Goal: Check status: Check status

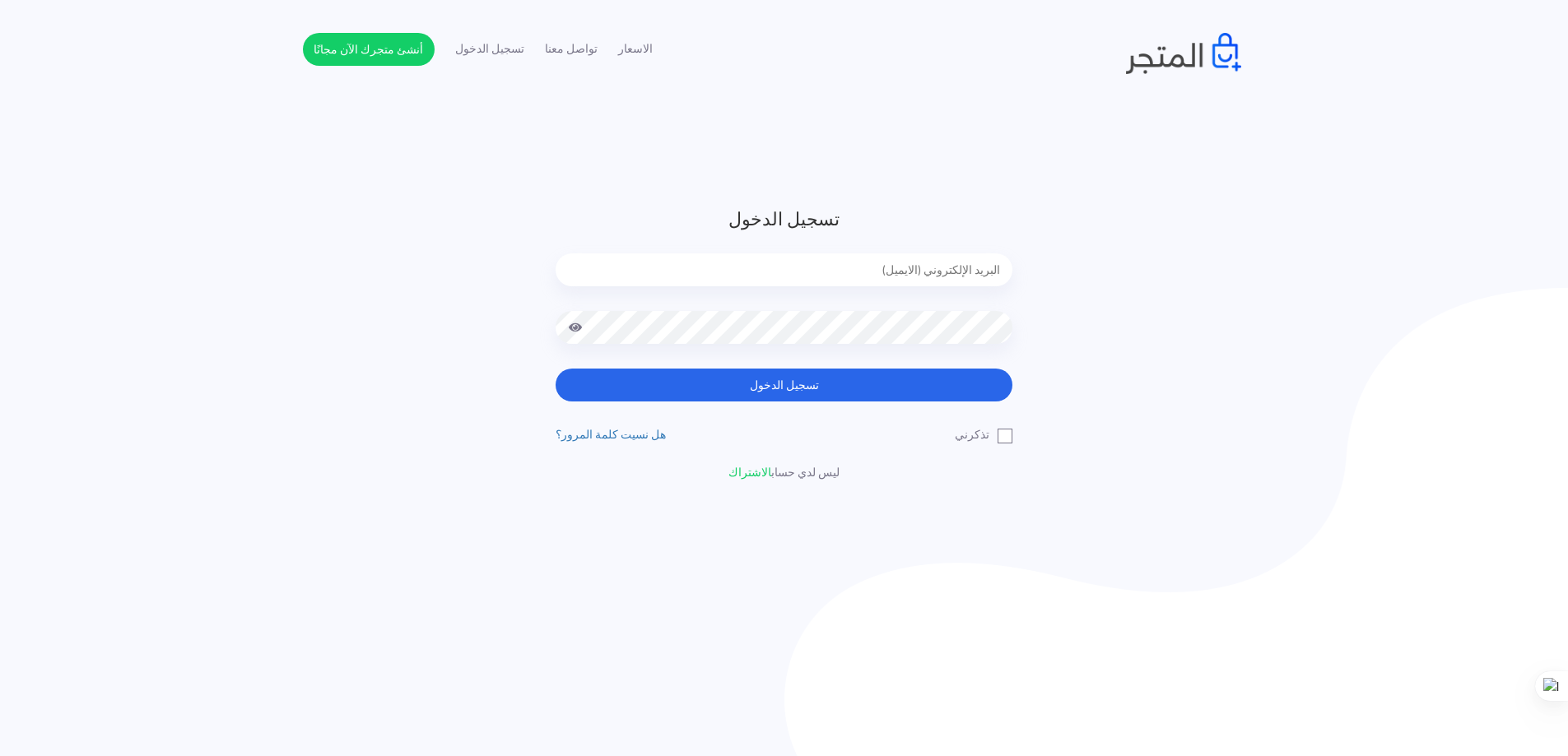
type input "[EMAIL_ADDRESS][DOMAIN_NAME]"
click at [801, 401] on div "تسجيل الدخول yelkholy2@gmail.com تسجيل الدخول تذكرني" at bounding box center [784, 344] width 482 height 276
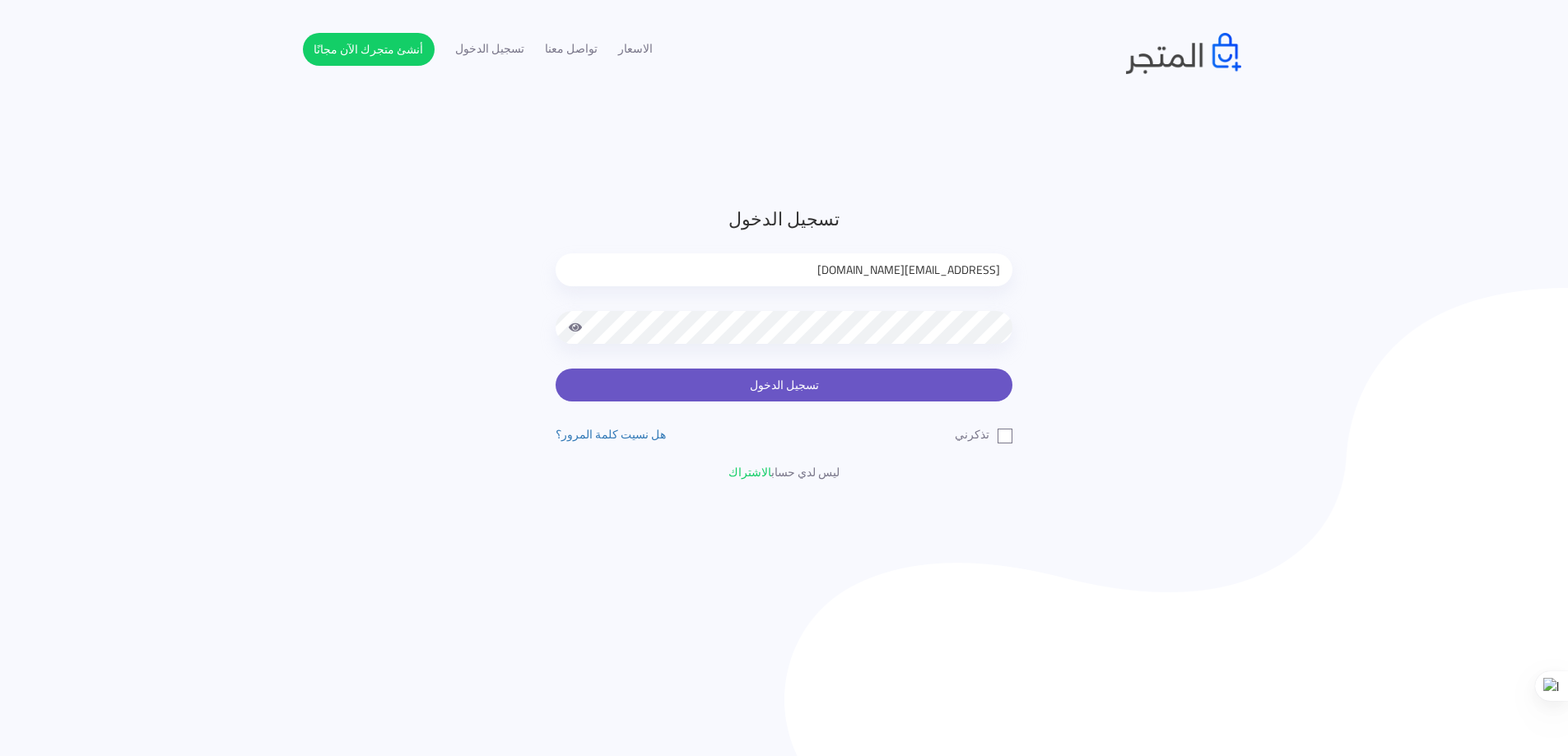
click at [798, 394] on button "تسجيل الدخول" at bounding box center [783, 385] width 457 height 33
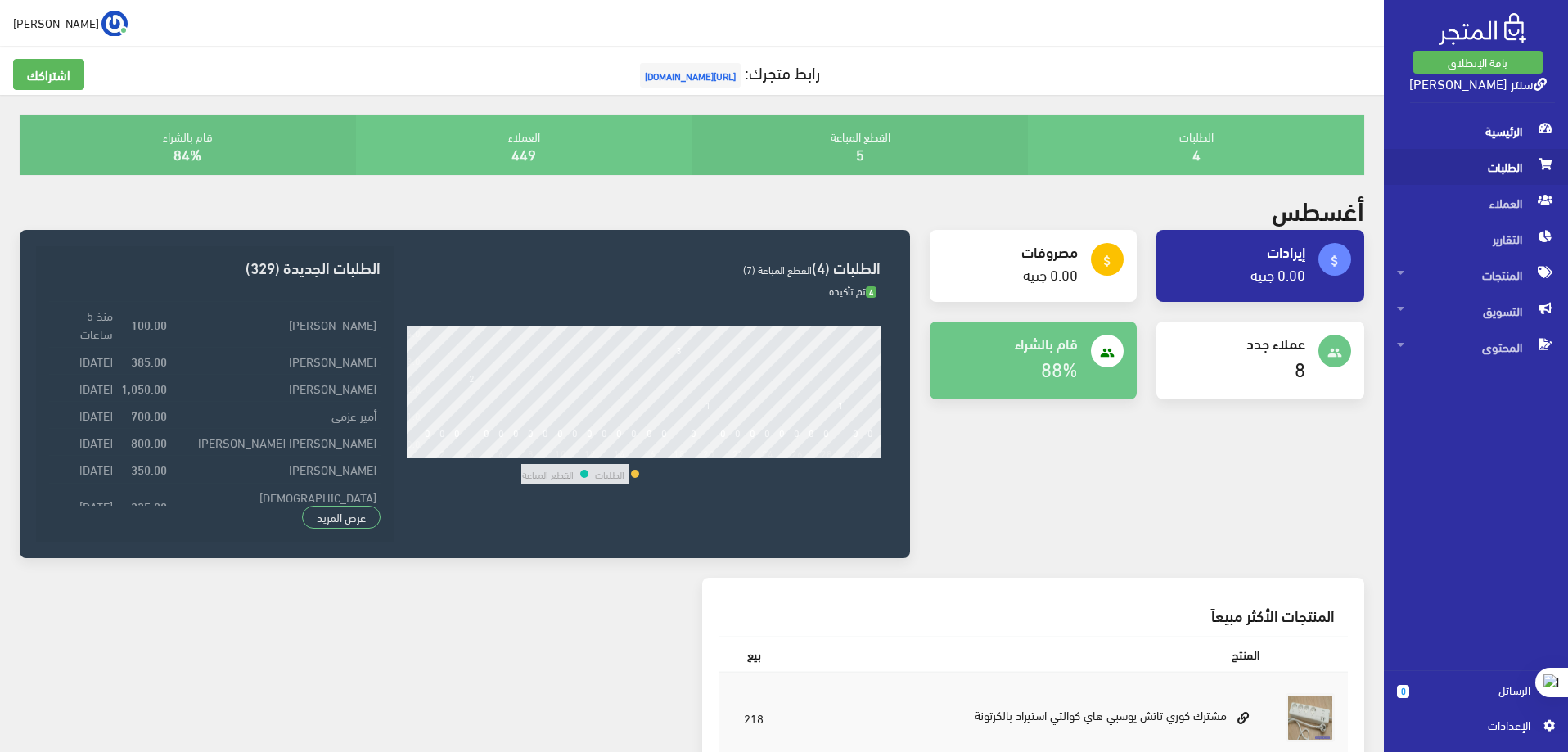
click at [1491, 169] on span "الطلبات" at bounding box center [1476, 166] width 158 height 36
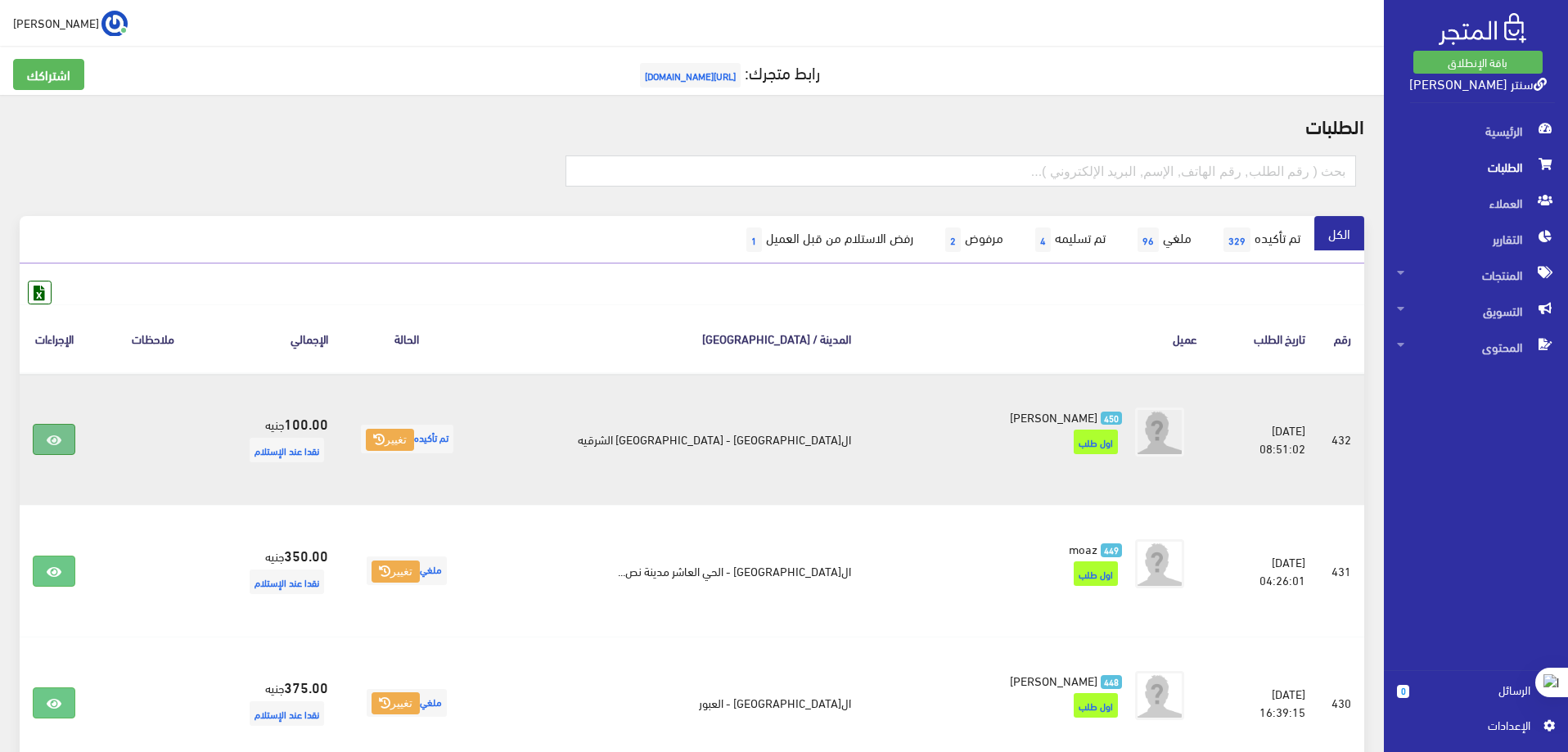
click at [61, 438] on icon at bounding box center [54, 440] width 15 height 13
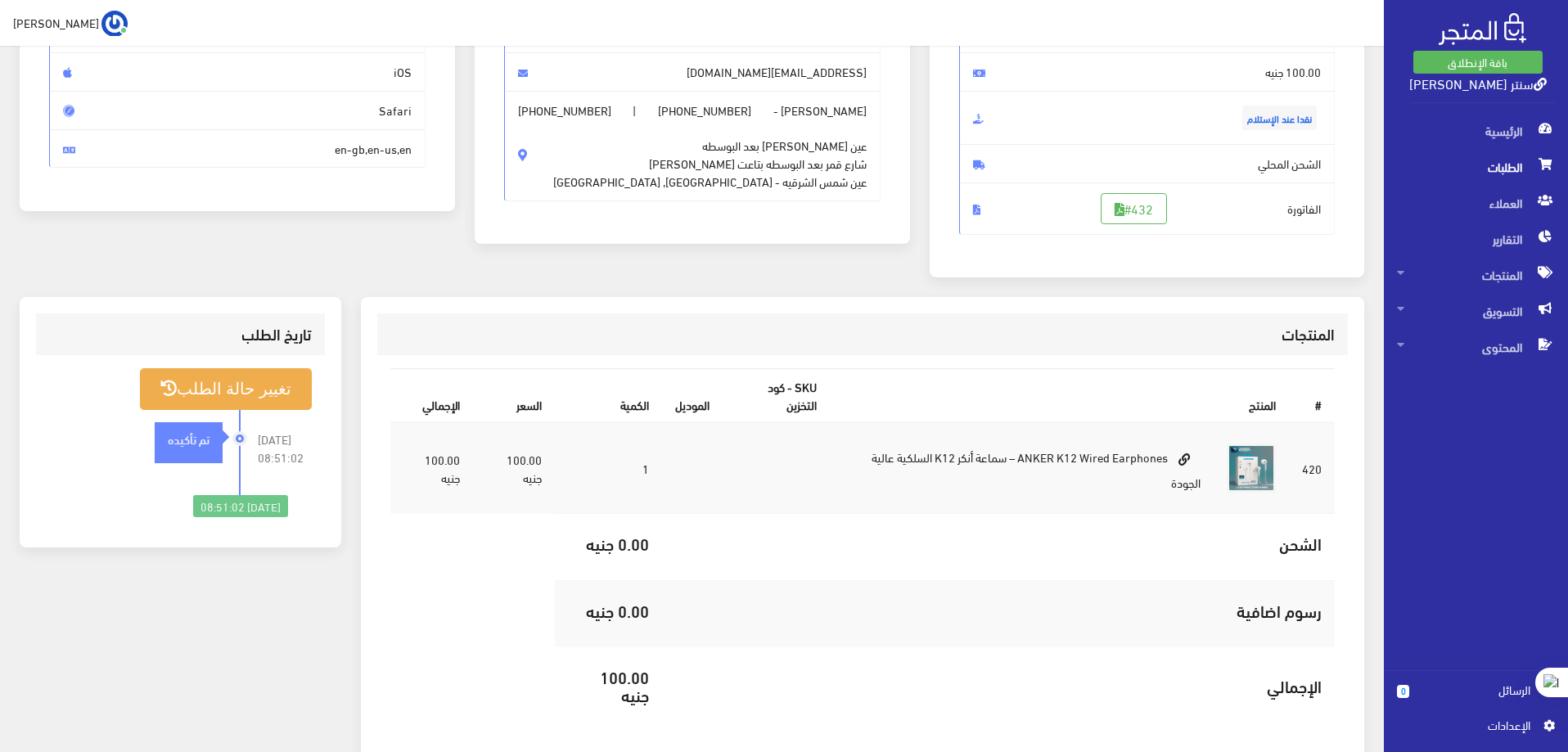
scroll to position [246, 0]
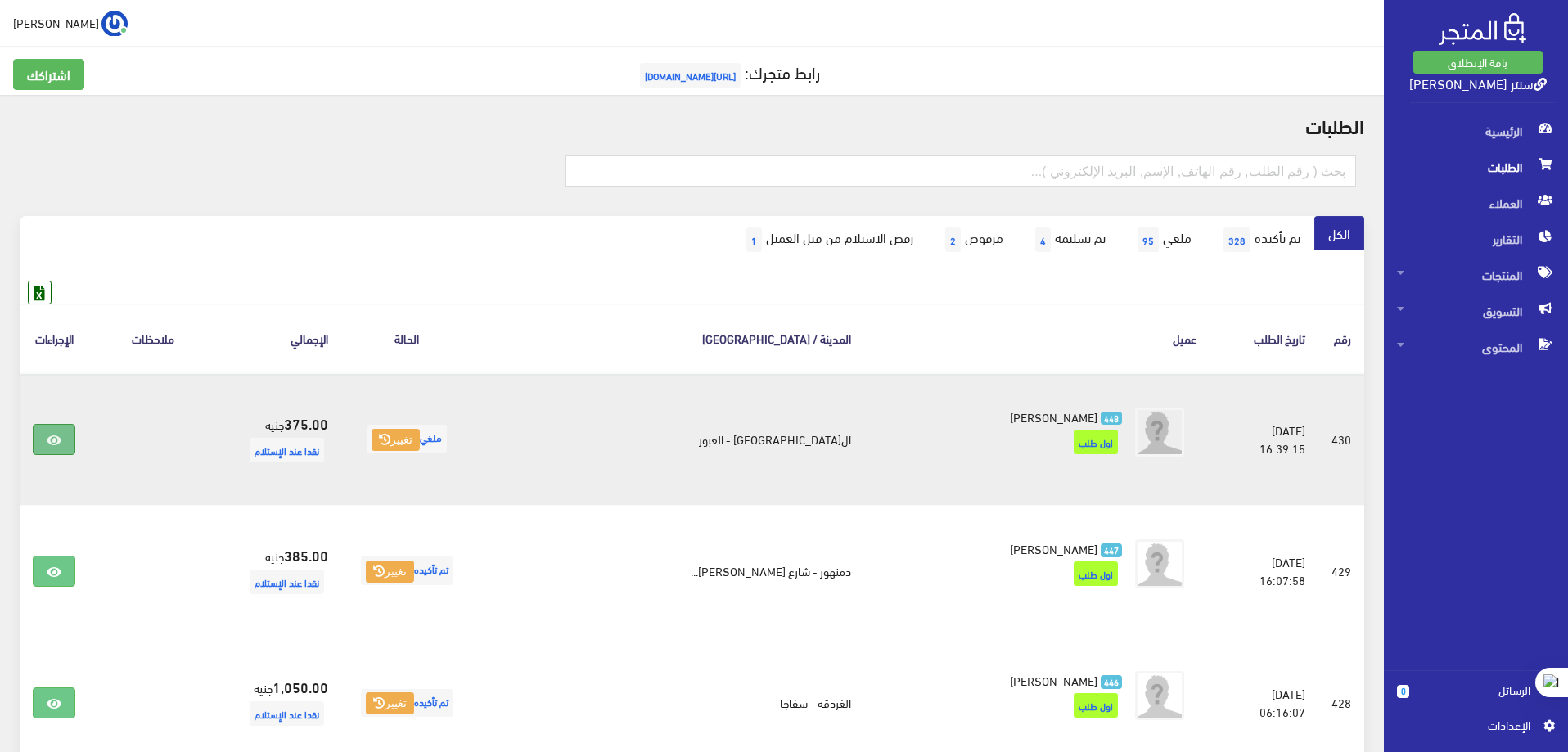
click at [72, 441] on link at bounding box center [54, 440] width 43 height 31
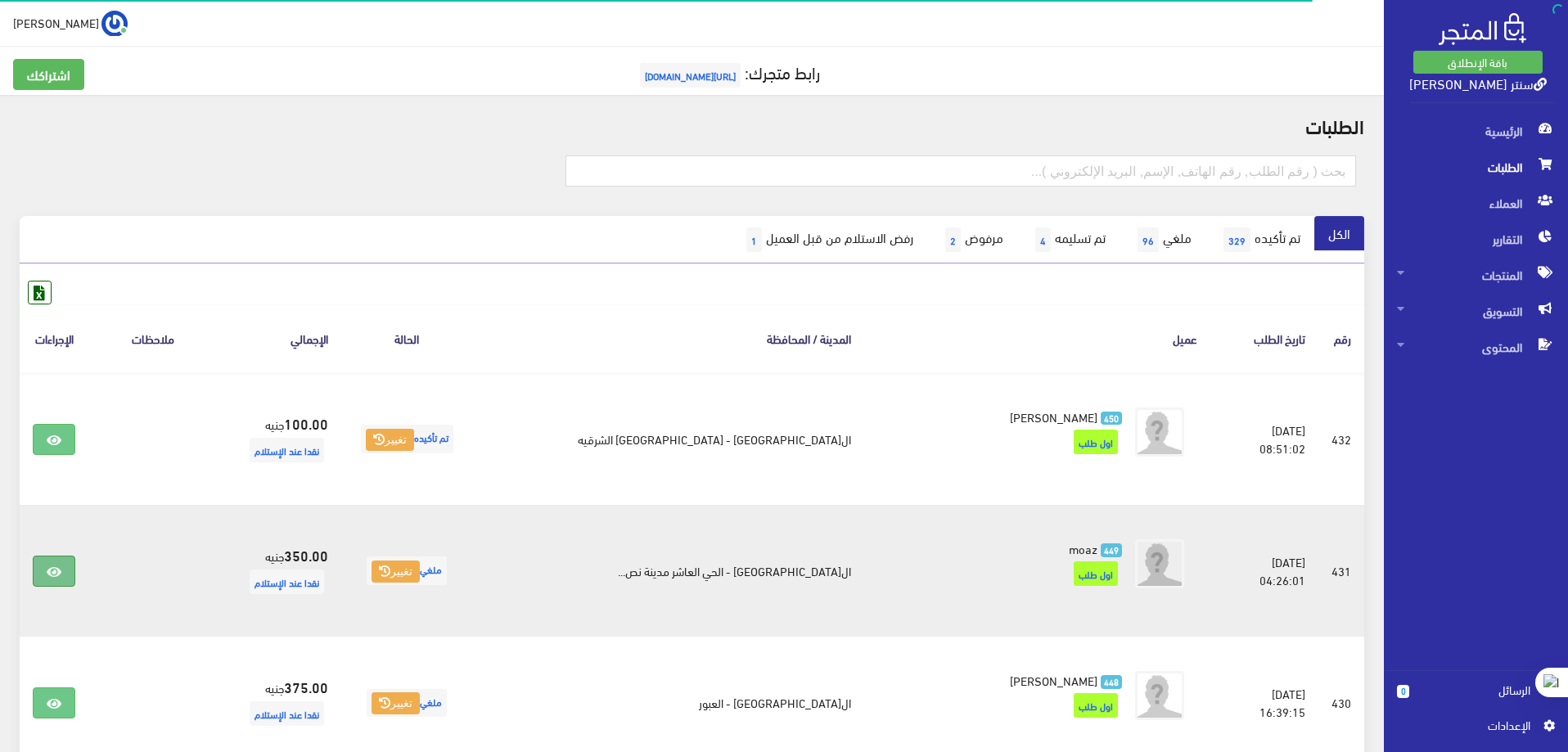
click at [57, 574] on icon at bounding box center [54, 572] width 15 height 13
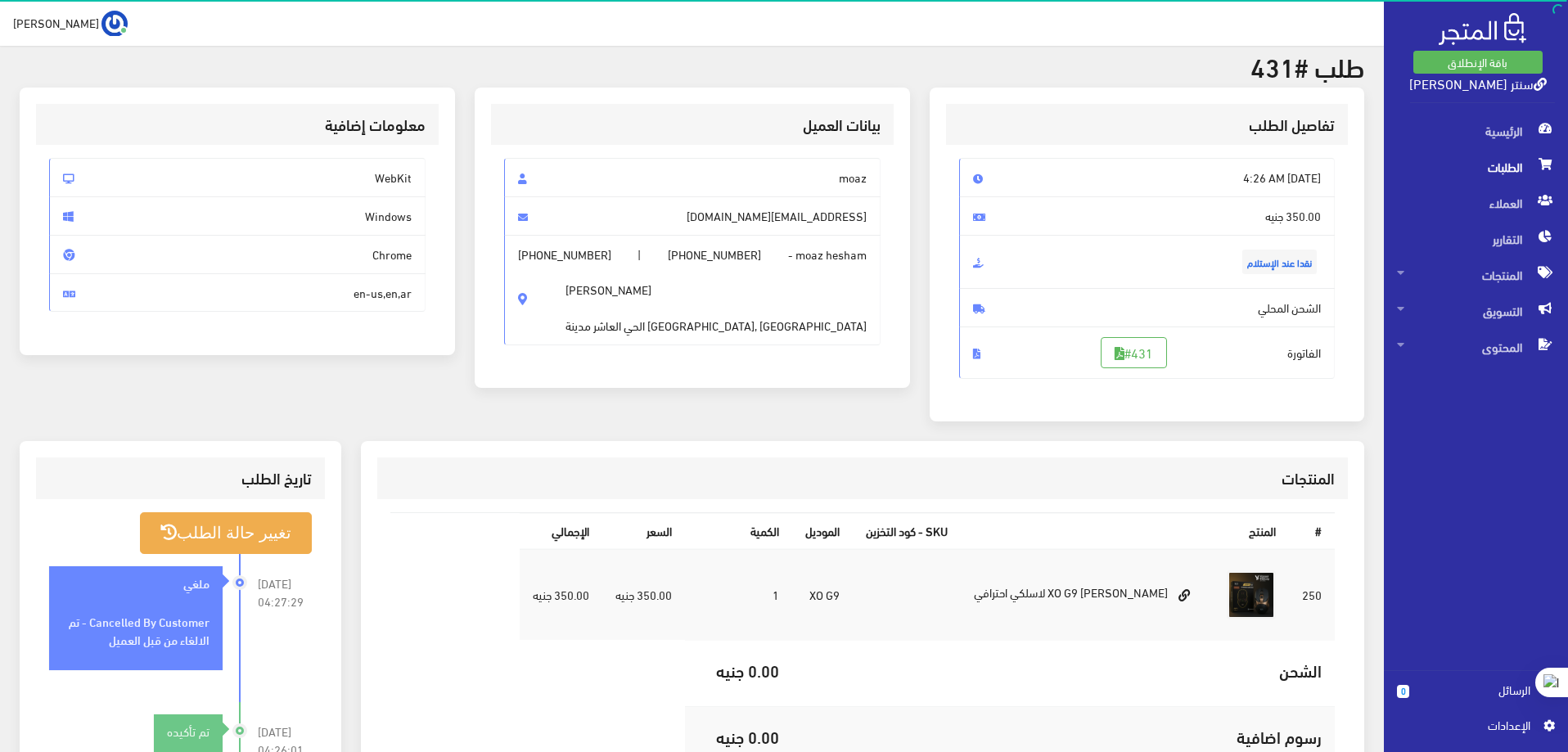
scroll to position [164, 0]
